Goal: Task Accomplishment & Management: Use online tool/utility

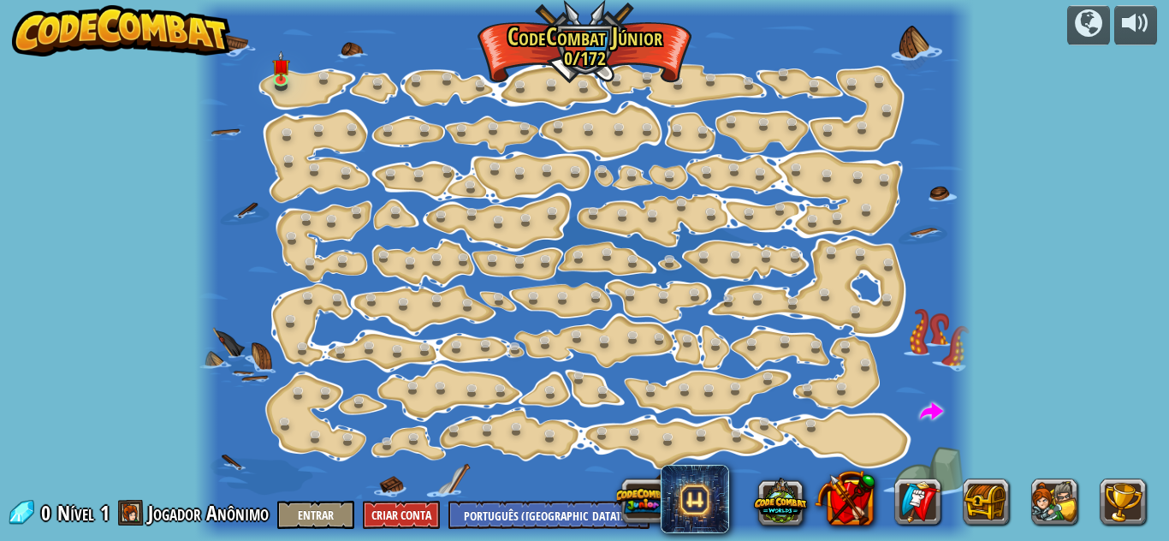
select select "pt-BR"
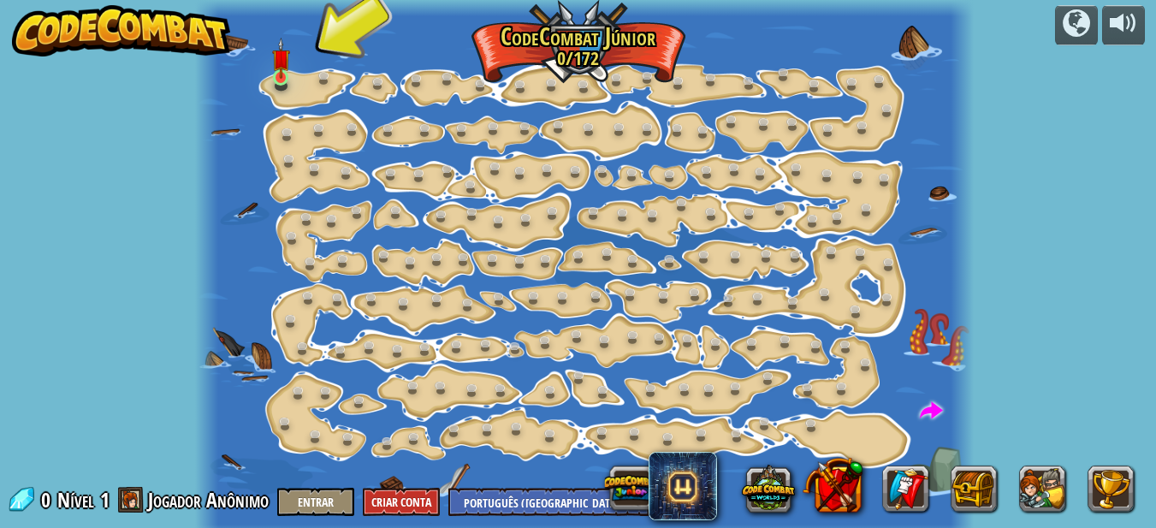
click at [276, 79] on img at bounding box center [281, 58] width 18 height 41
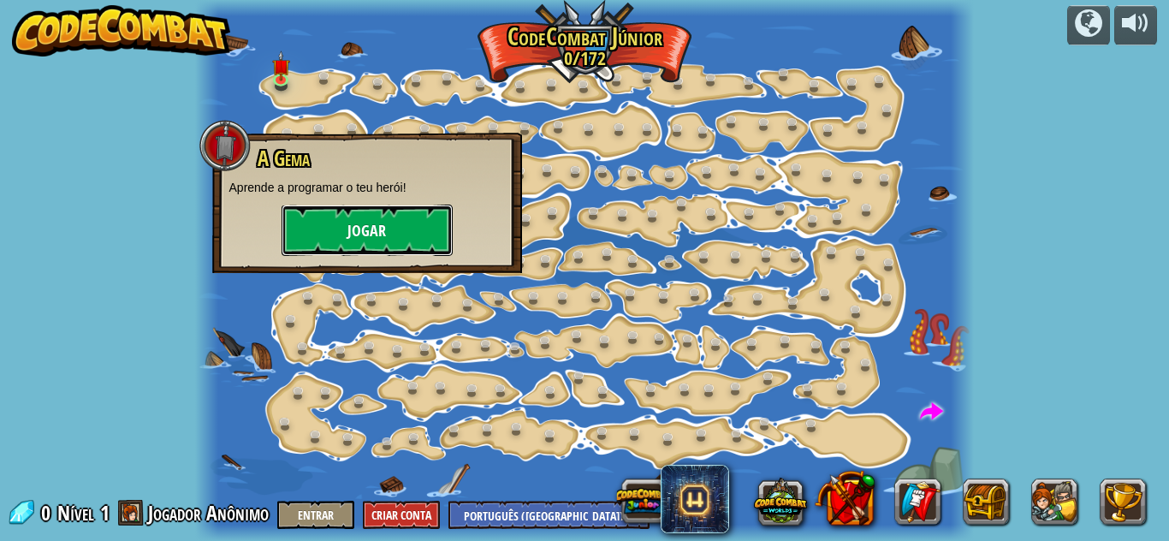
click at [383, 235] on button "Jogar" at bounding box center [367, 230] width 171 height 51
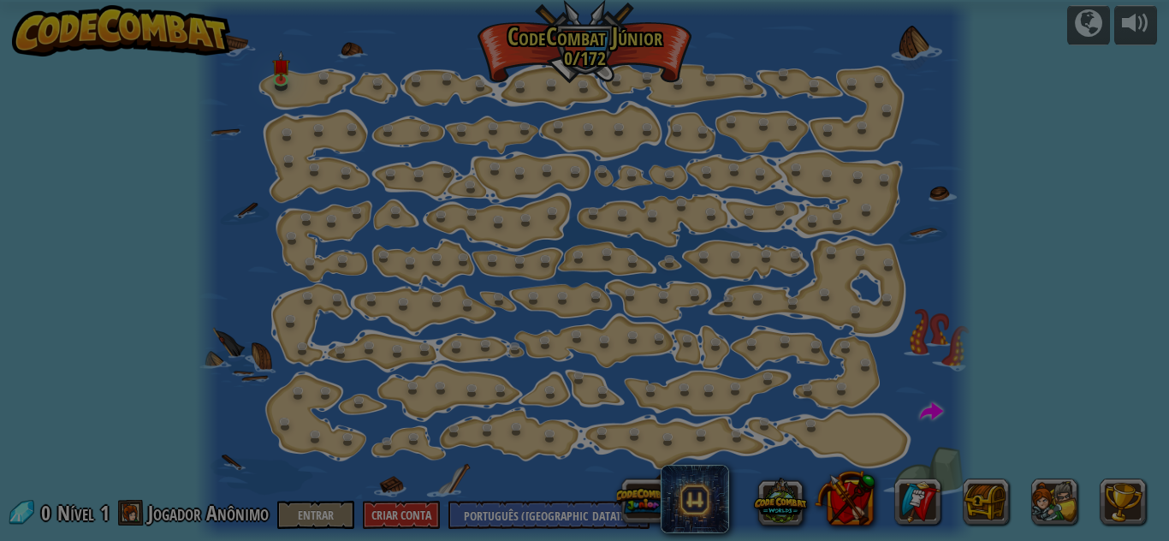
click at [0, 0] on div at bounding box center [0, 0] width 0 height 0
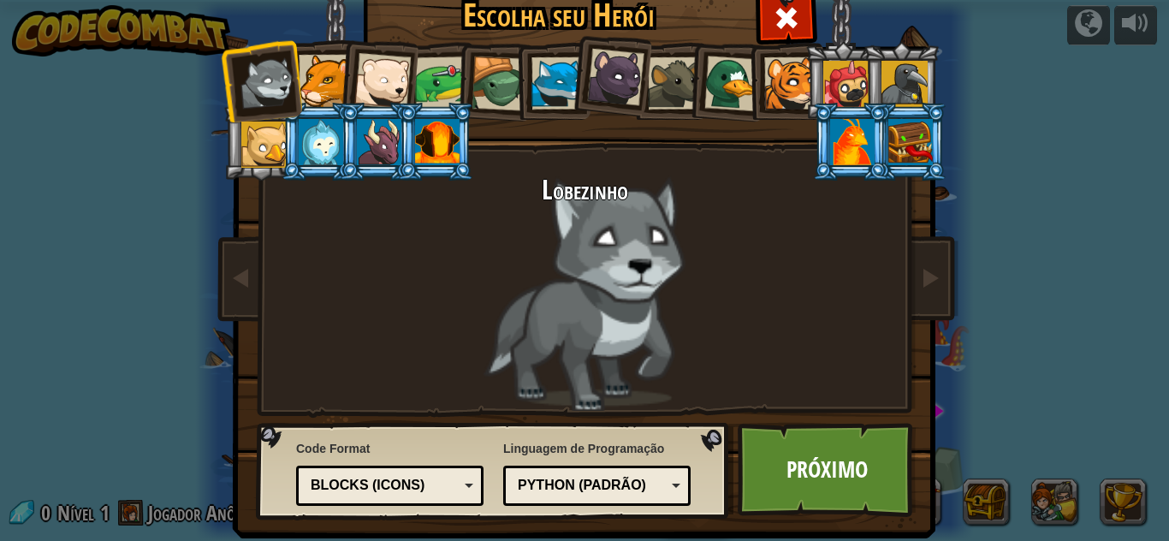
click at [840, 147] on div at bounding box center [852, 142] width 44 height 46
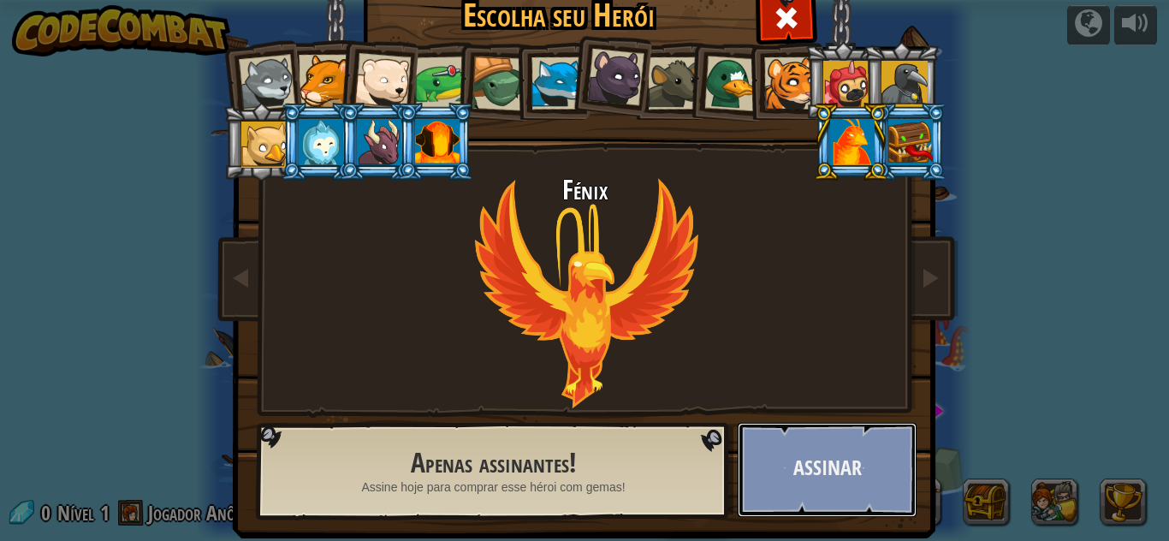
click at [780, 491] on button "Assinar" at bounding box center [827, 470] width 179 height 94
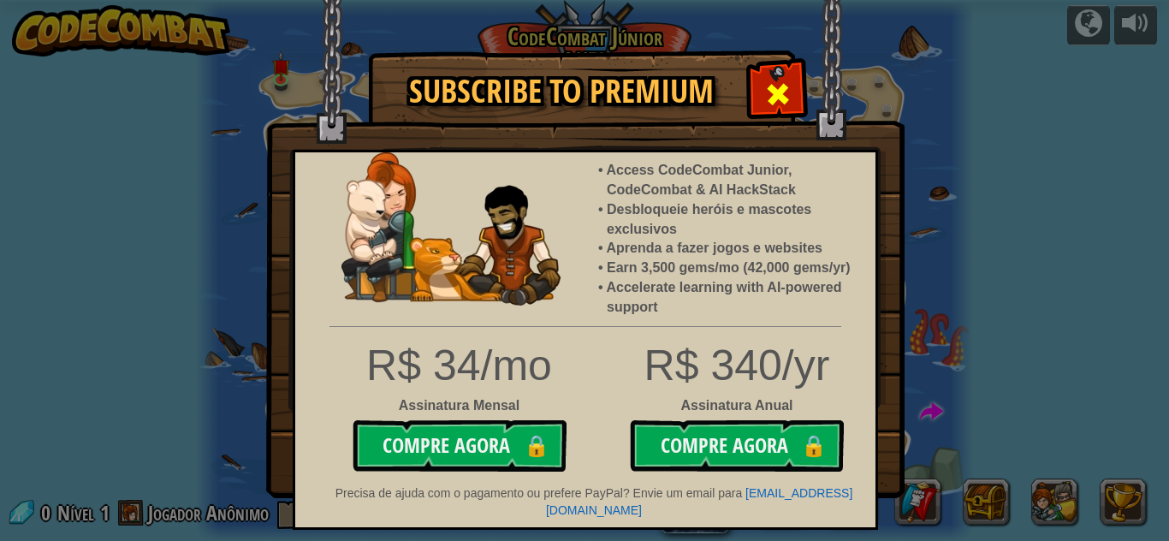
click at [776, 102] on span at bounding box center [777, 93] width 27 height 27
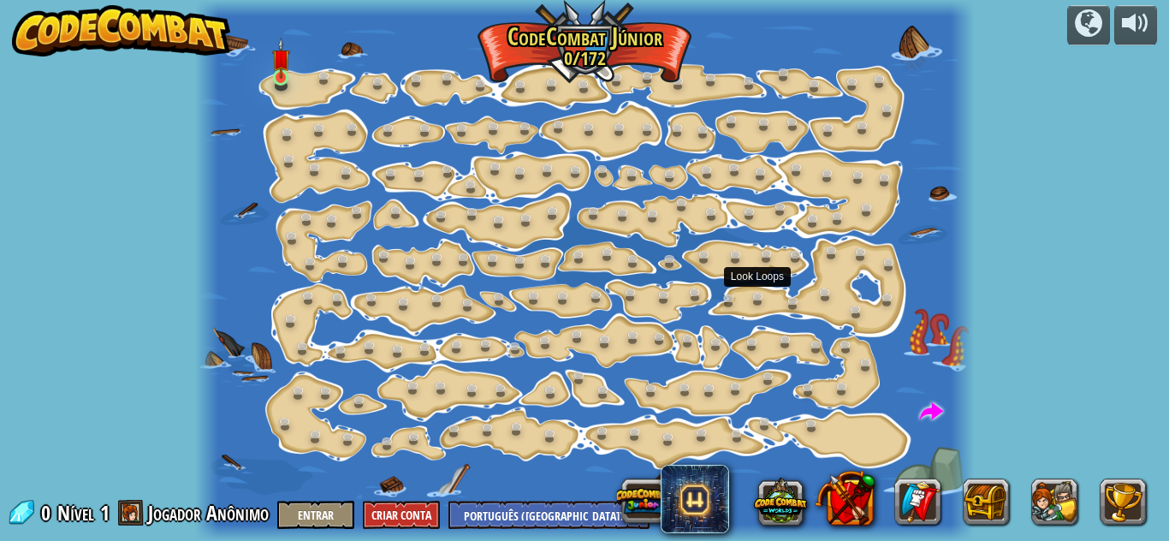
click at [279, 79] on img at bounding box center [281, 58] width 18 height 41
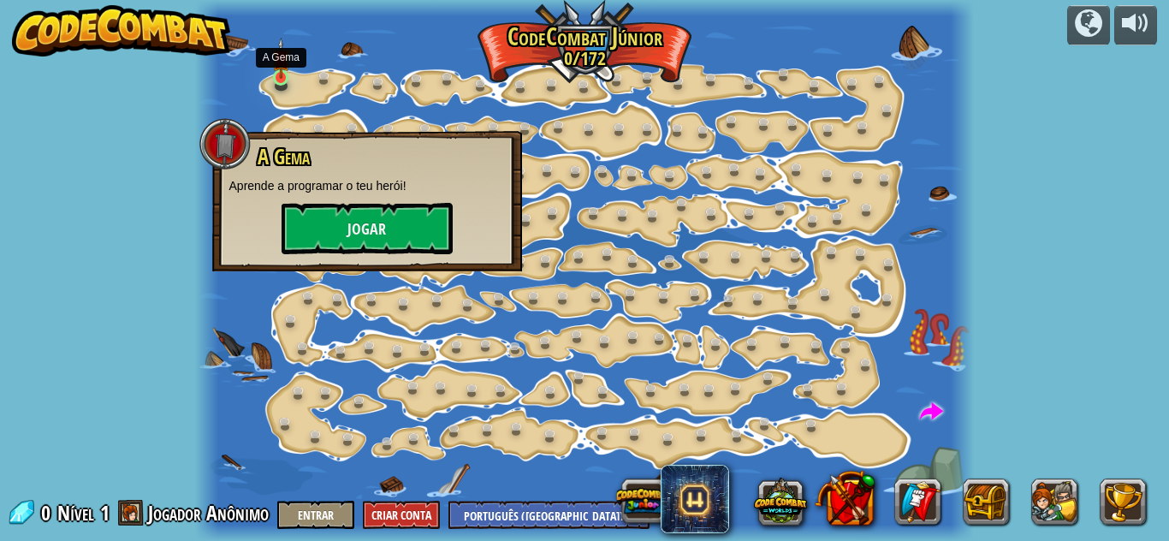
click at [279, 79] on img at bounding box center [281, 58] width 18 height 41
click at [376, 225] on button "Jogar" at bounding box center [367, 228] width 171 height 51
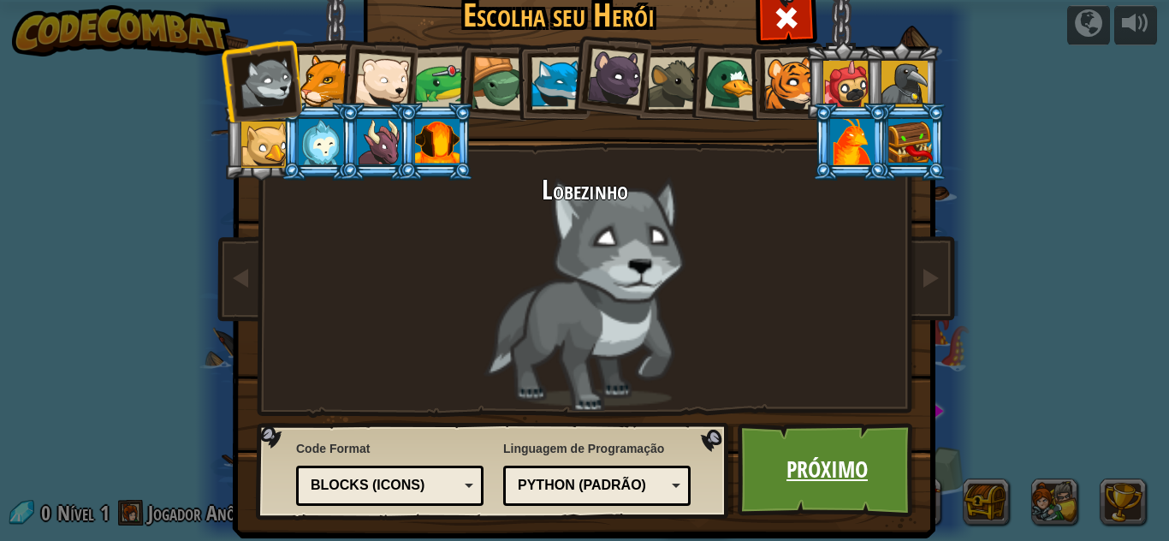
click at [836, 464] on link "Próximo" at bounding box center [827, 470] width 179 height 94
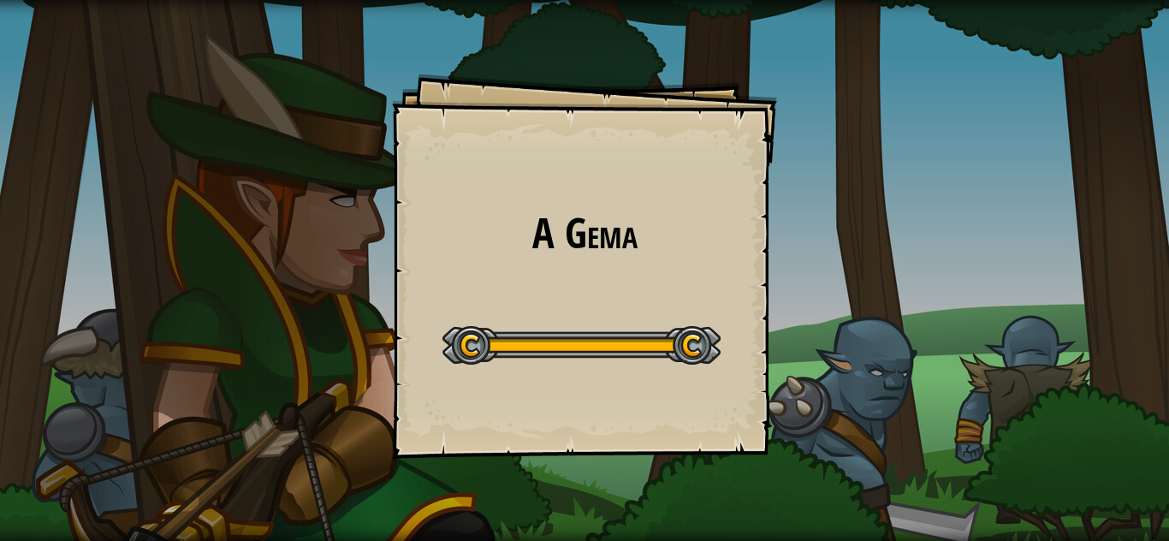
click at [689, 329] on div at bounding box center [581, 345] width 278 height 39
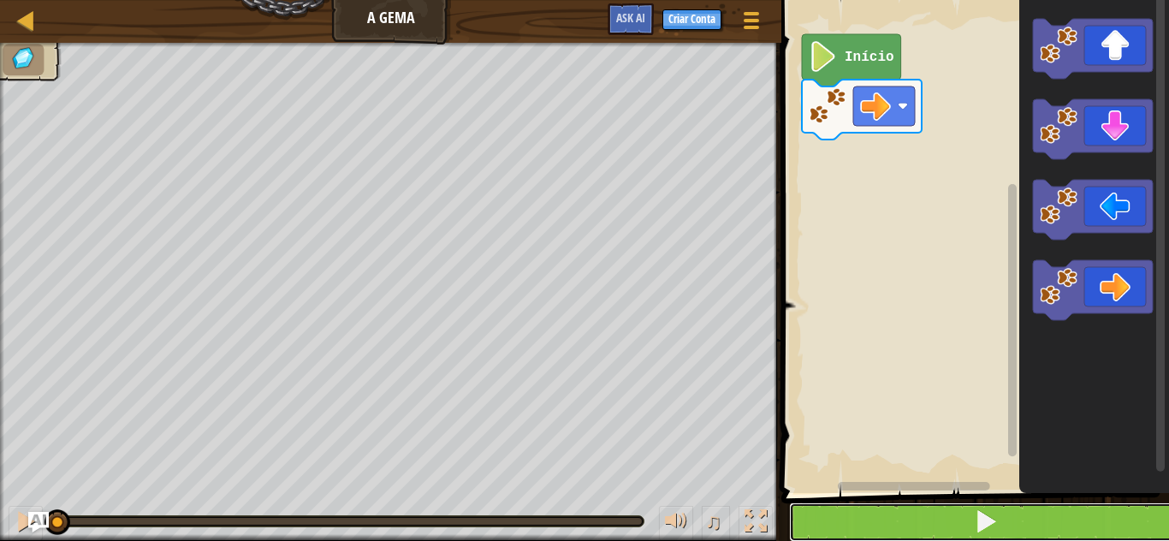
click at [884, 518] on button at bounding box center [985, 521] width 393 height 39
click at [983, 519] on span at bounding box center [986, 521] width 24 height 24
click at [946, 527] on button at bounding box center [985, 521] width 393 height 39
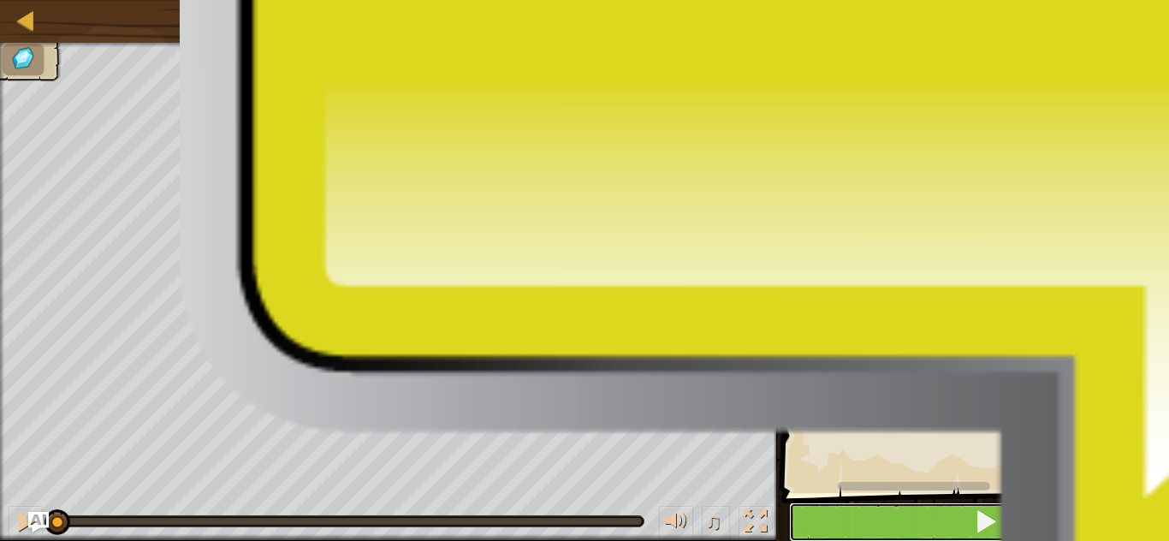
click at [983, 507] on button at bounding box center [985, 521] width 393 height 39
